Goal: Transaction & Acquisition: Purchase product/service

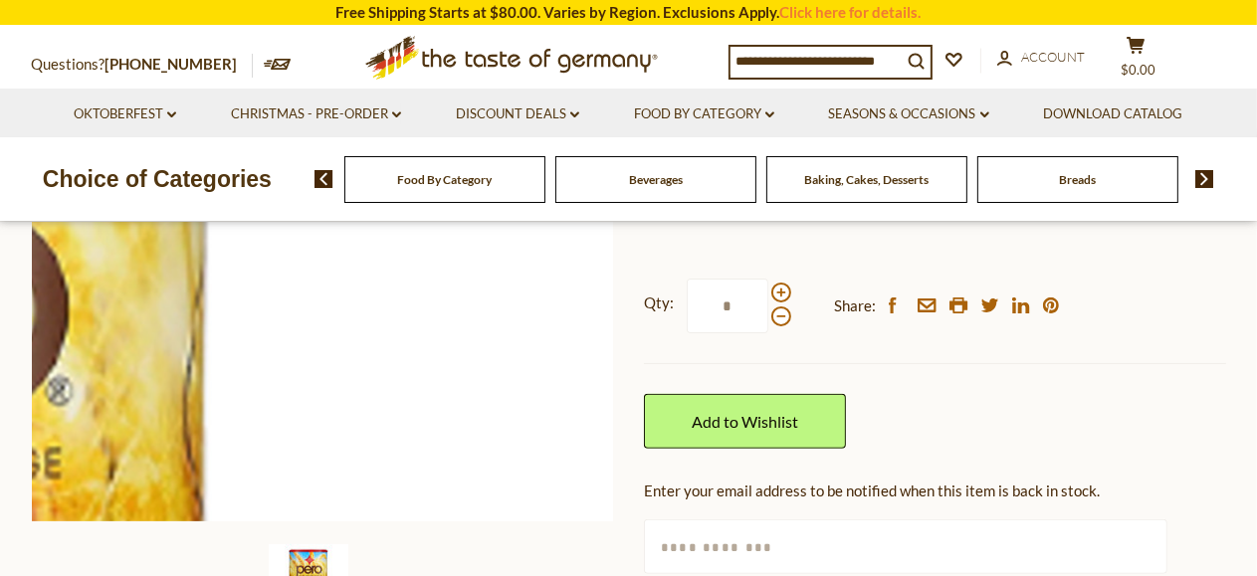
scroll to position [498, 0]
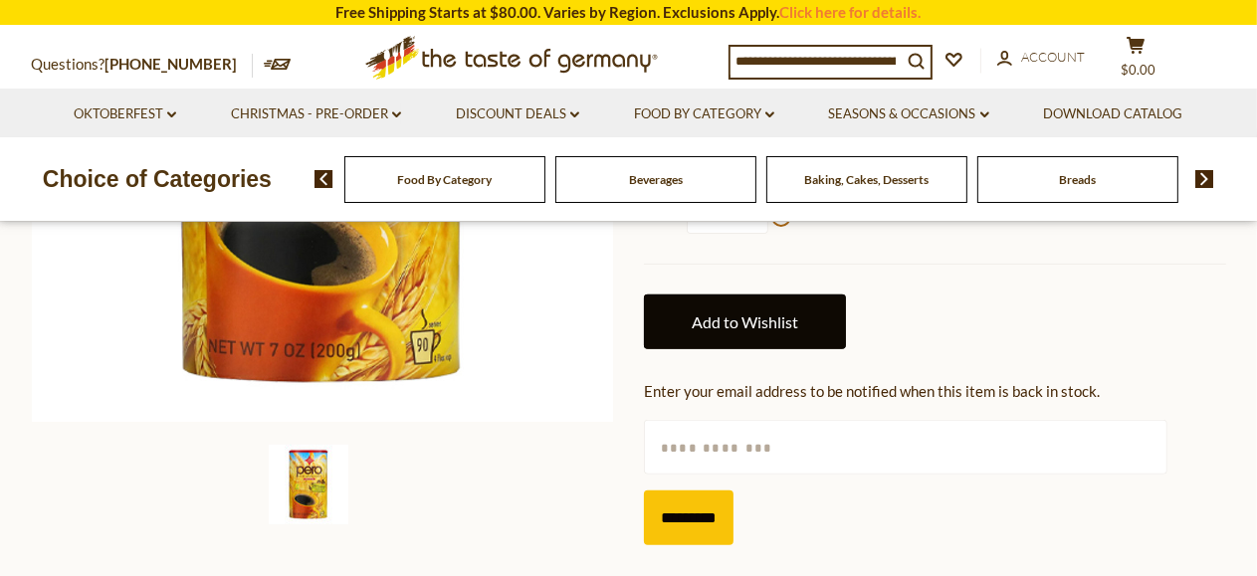
click at [756, 320] on link "Add to Wishlist" at bounding box center [745, 322] width 202 height 55
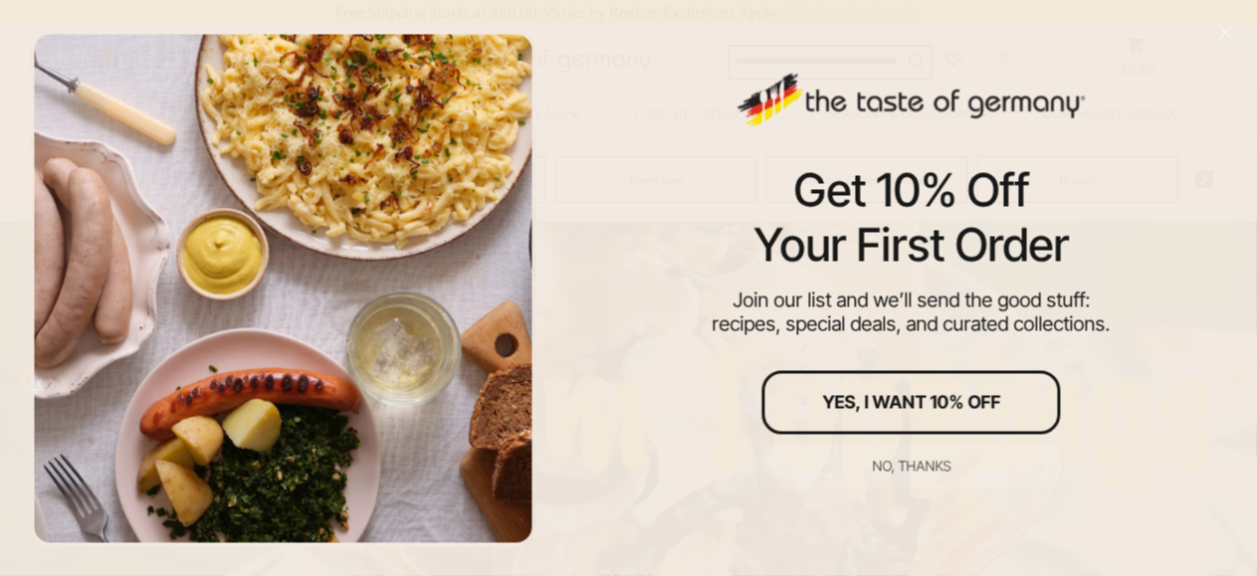
scroll to position [398, 0]
click at [1093, 240] on div "Get 10% Off Your First Order Join our list and we’ll send the good stuff: recip…" at bounding box center [911, 288] width 692 height 576
click at [908, 468] on div "No, thanks" at bounding box center [911, 466] width 79 height 14
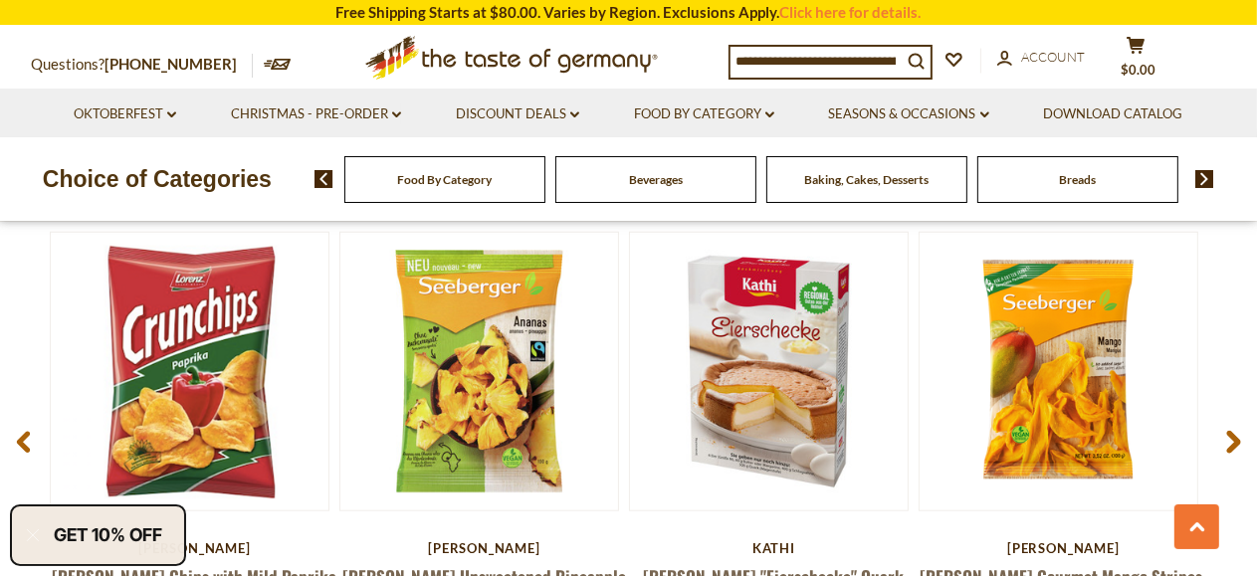
scroll to position [1525, 0]
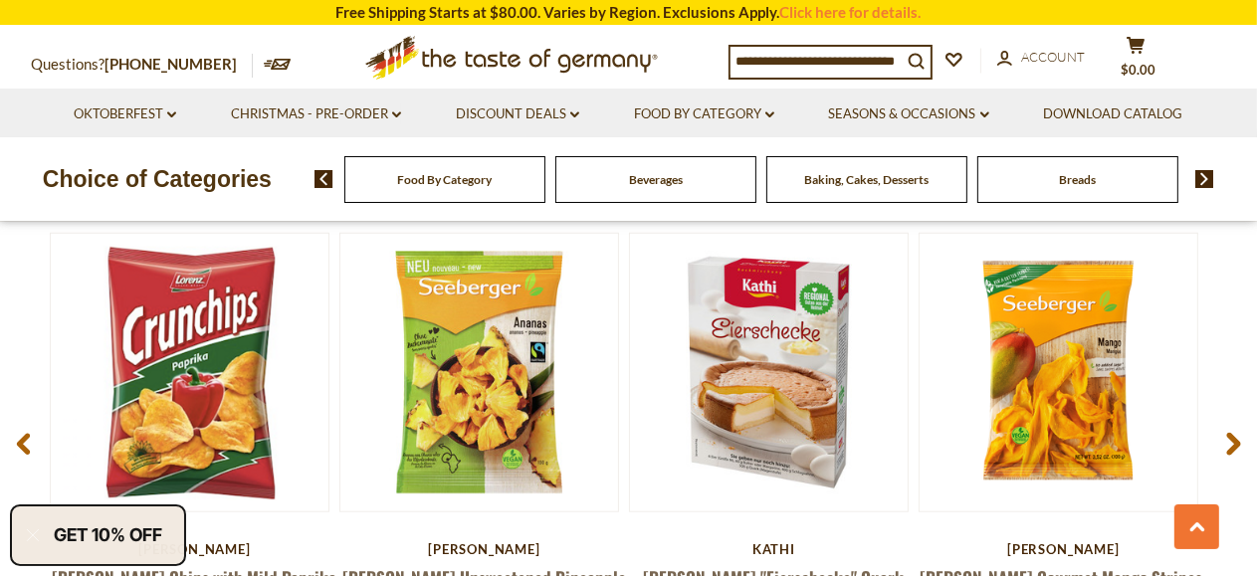
click at [831, 64] on input at bounding box center [816, 61] width 171 height 28
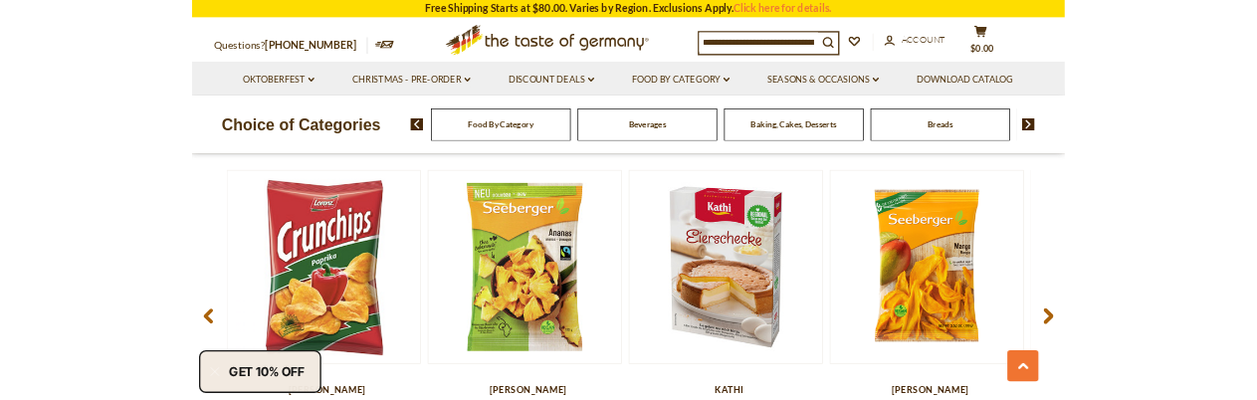
scroll to position [1493, 0]
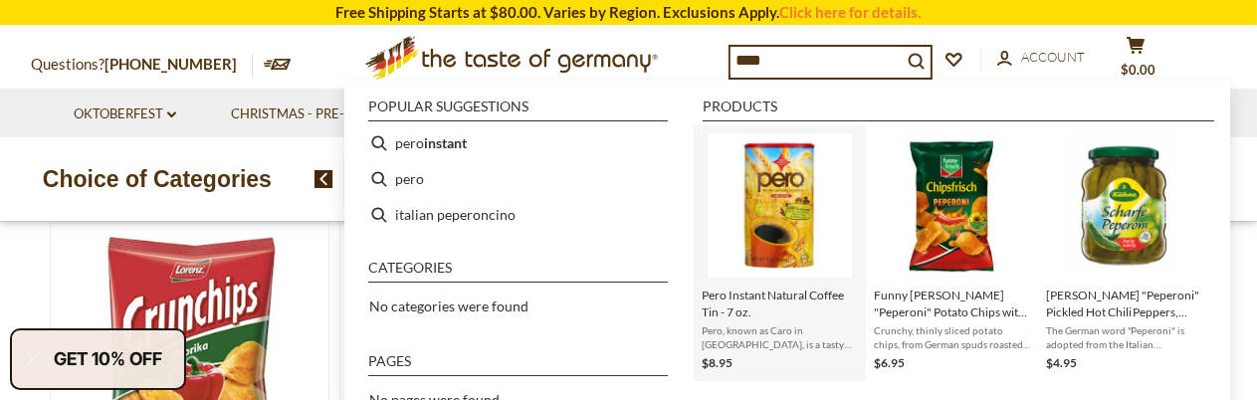
type input "****"
click at [786, 237] on img "Pero Instant Natural Coffee Tin - 7 oz." at bounding box center [780, 205] width 144 height 144
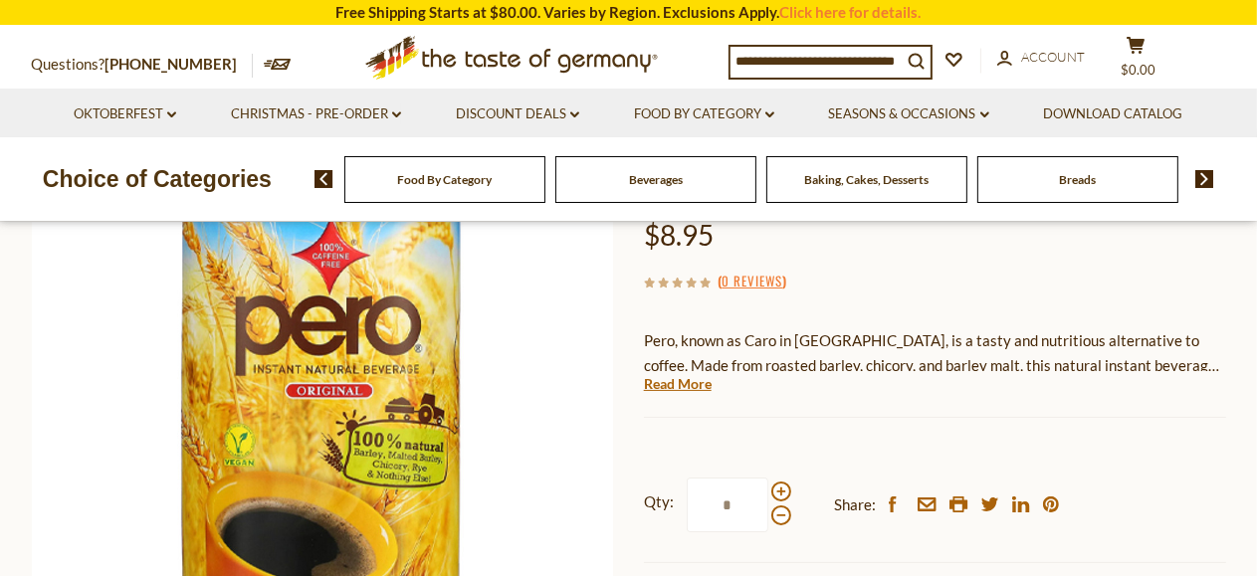
scroll to position [398, 0]
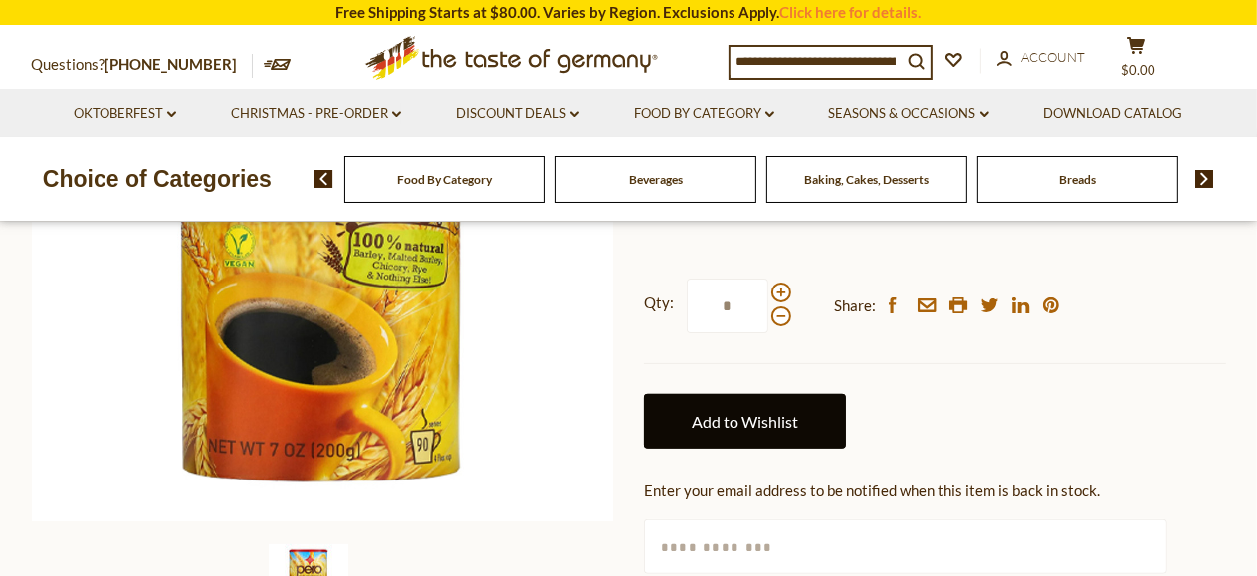
click at [747, 399] on link "Add to Wishlist" at bounding box center [745, 421] width 202 height 55
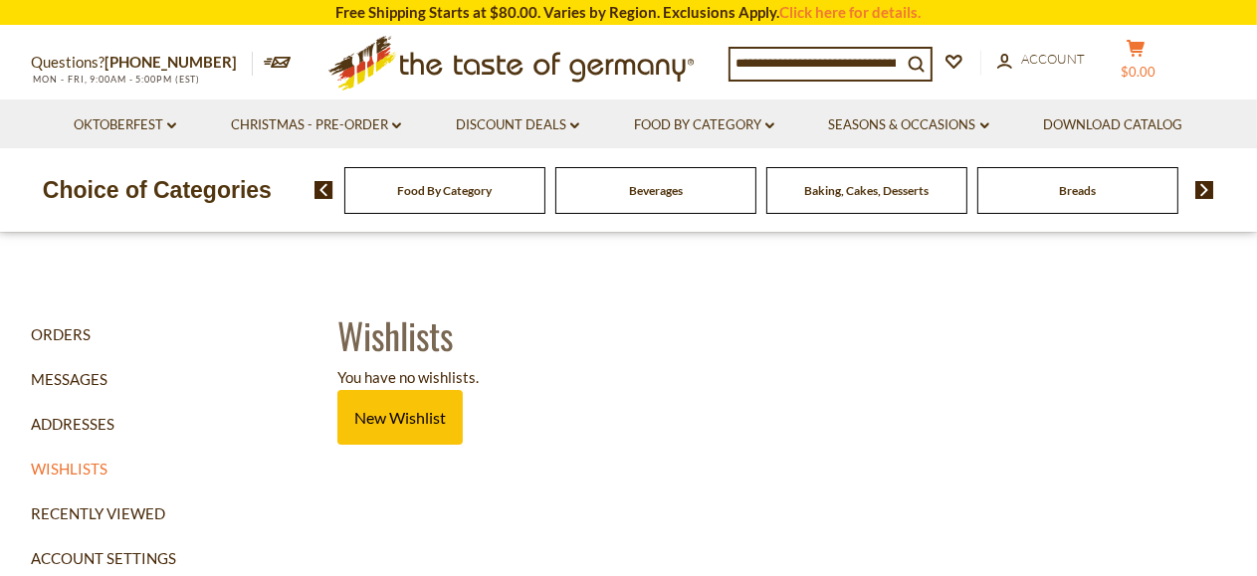
click at [1131, 57] on icon at bounding box center [1136, 48] width 18 height 17
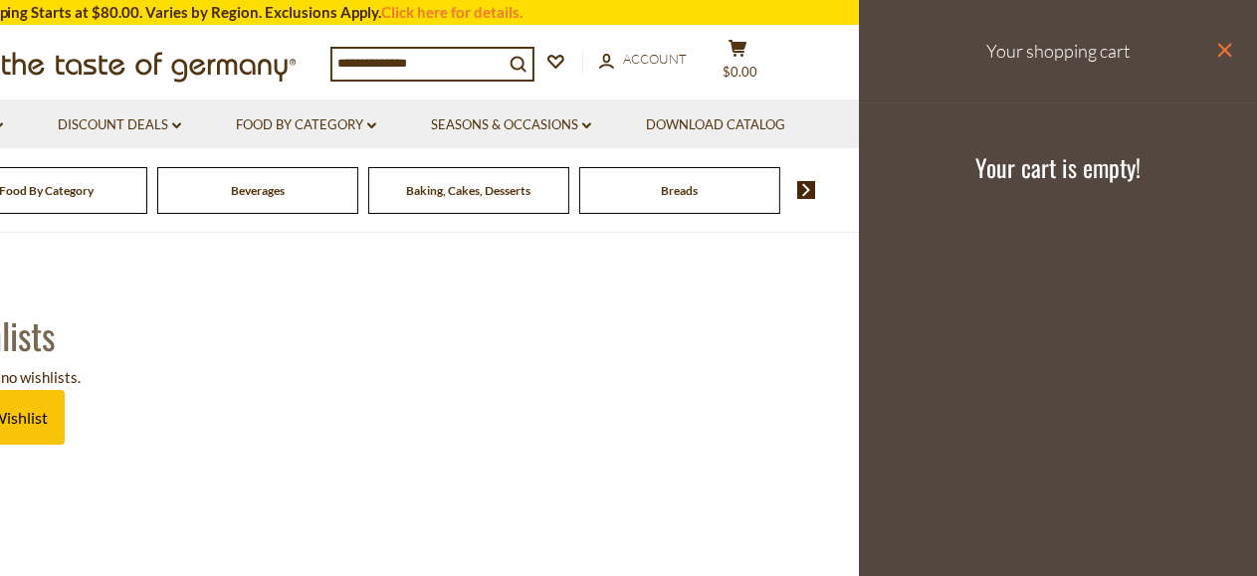
click at [1222, 48] on icon at bounding box center [1226, 50] width 14 height 14
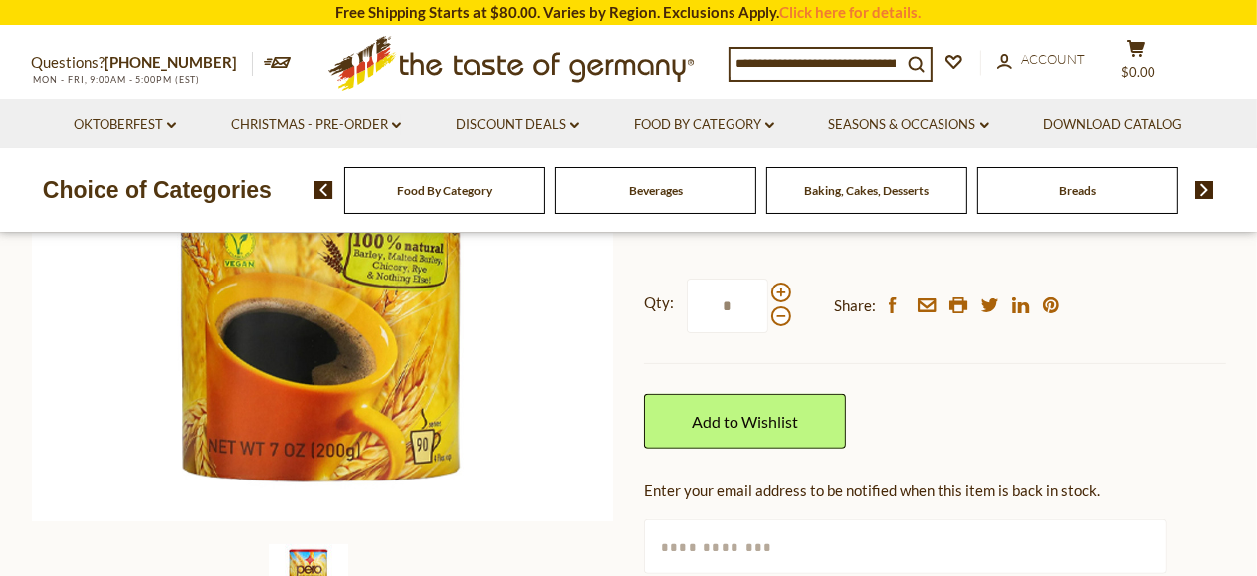
scroll to position [498, 0]
